Goal: Information Seeking & Learning: Find specific fact

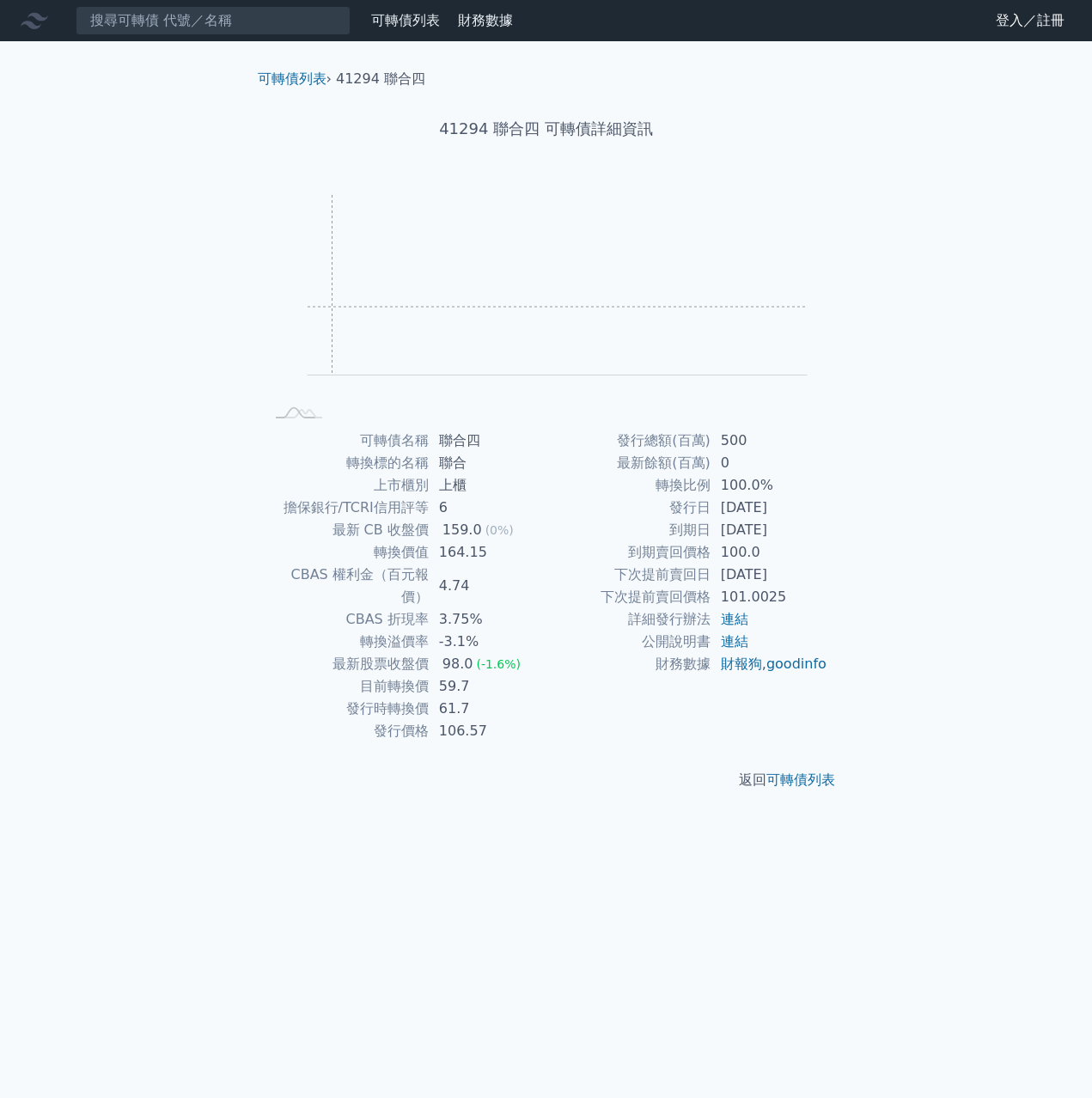
click at [312, 340] on rect "Chart" at bounding box center [558, 285] width 500 height 180
drag, startPoint x: 447, startPoint y: 531, endPoint x: 478, endPoint y: 527, distance: 31.3
click at [478, 527] on div "159.0" at bounding box center [462, 530] width 46 height 22
drag, startPoint x: 447, startPoint y: 549, endPoint x: 474, endPoint y: 549, distance: 27.0
click at [474, 549] on td "164.15" at bounding box center [487, 552] width 118 height 22
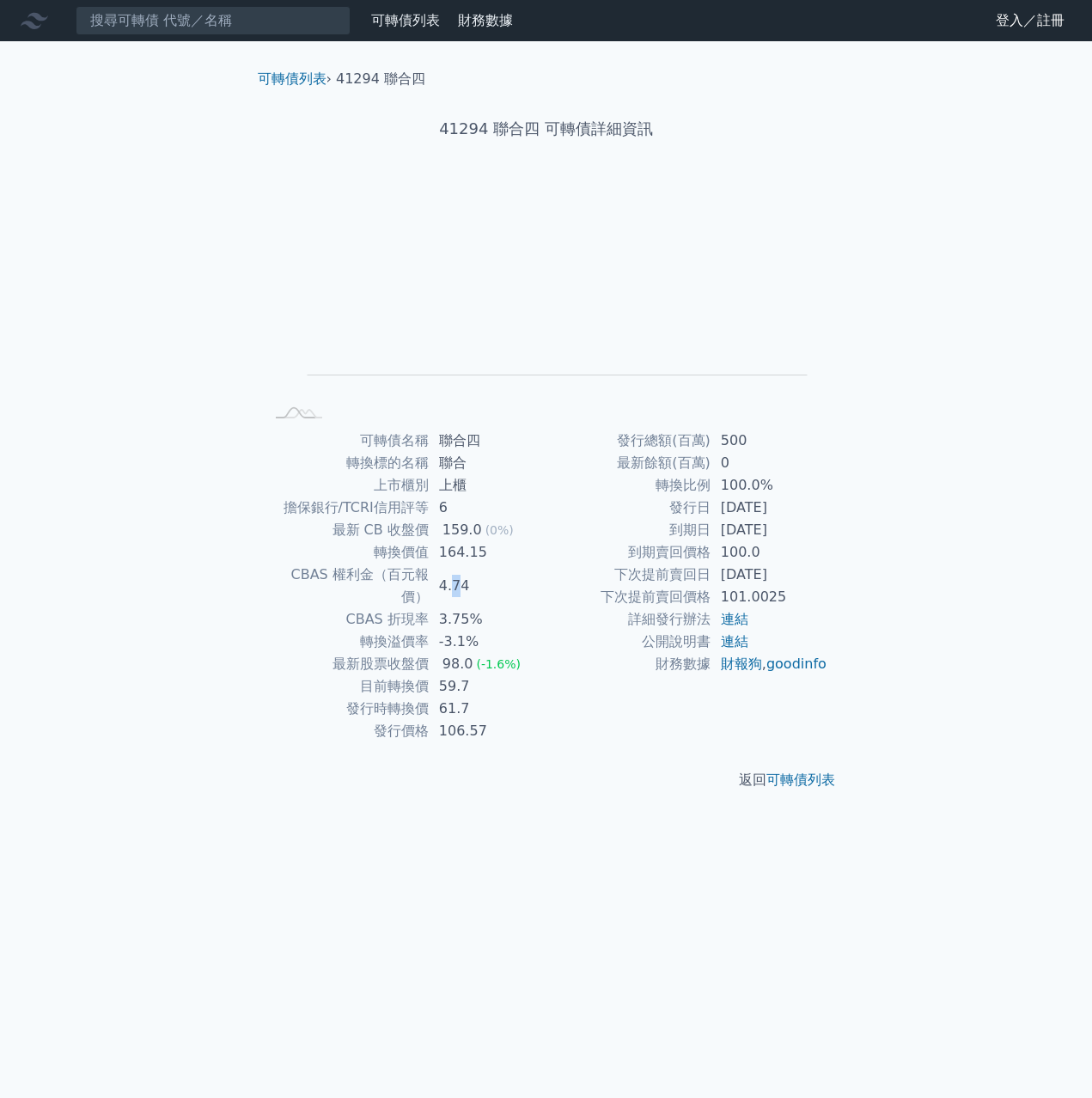
drag, startPoint x: 451, startPoint y: 574, endPoint x: 459, endPoint y: 576, distance: 8.2
click at [459, 576] on td "4.74" at bounding box center [487, 586] width 118 height 45
drag, startPoint x: 455, startPoint y: 598, endPoint x: 467, endPoint y: 602, distance: 12.6
click at [467, 608] on td "3.75%" at bounding box center [487, 619] width 118 height 22
drag, startPoint x: 446, startPoint y: 549, endPoint x: 461, endPoint y: 554, distance: 15.8
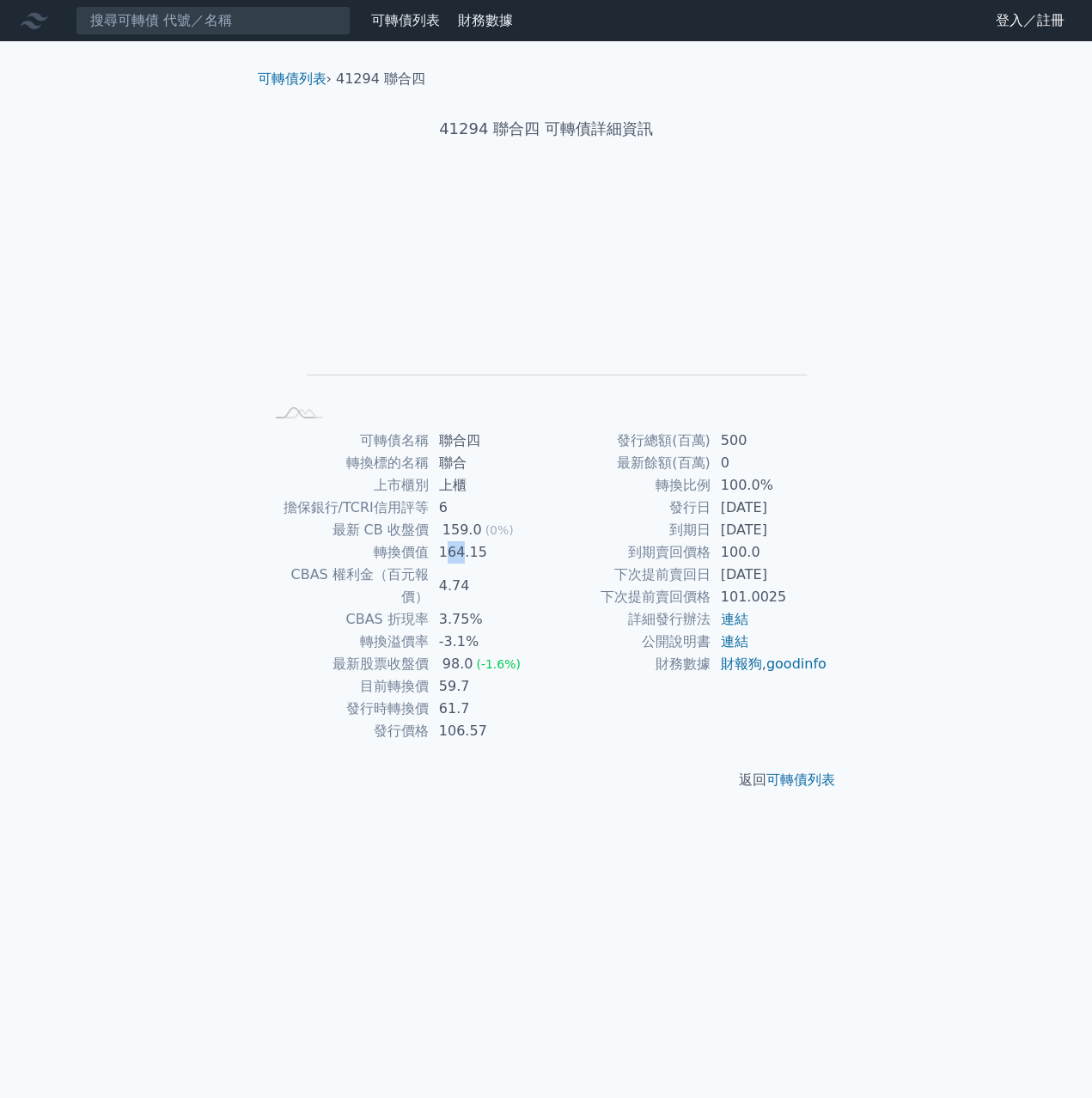
click at [461, 554] on td "164.15" at bounding box center [487, 552] width 118 height 22
drag, startPoint x: 442, startPoint y: 439, endPoint x: 478, endPoint y: 441, distance: 36.1
click at [478, 441] on td "聯合四" at bounding box center [487, 441] width 118 height 22
copy td "聯合四"
